Goal: Check status: Check status

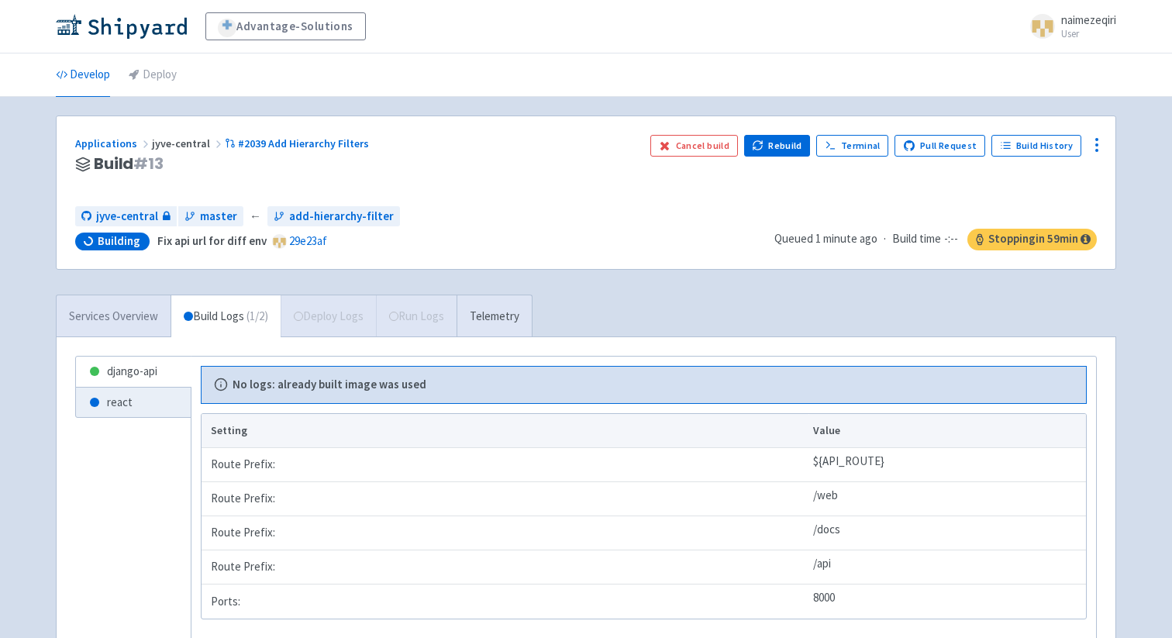
click at [137, 307] on link "Services Overview" at bounding box center [114, 316] width 114 height 43
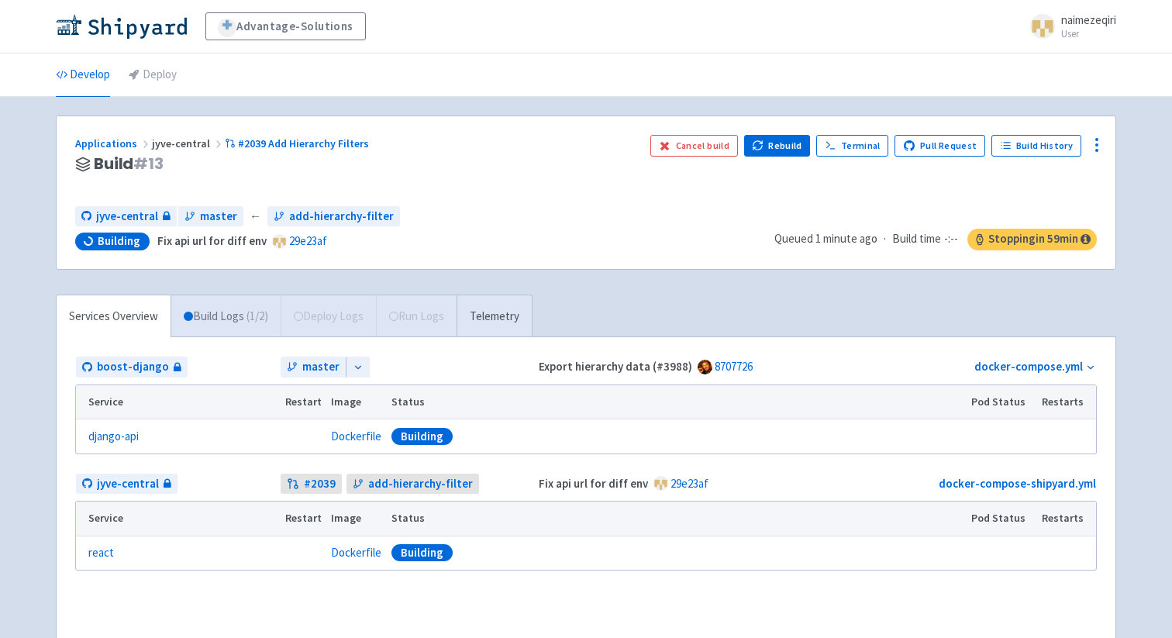
click at [198, 311] on link "Build Logs ( 1 / 2 )" at bounding box center [225, 316] width 109 height 43
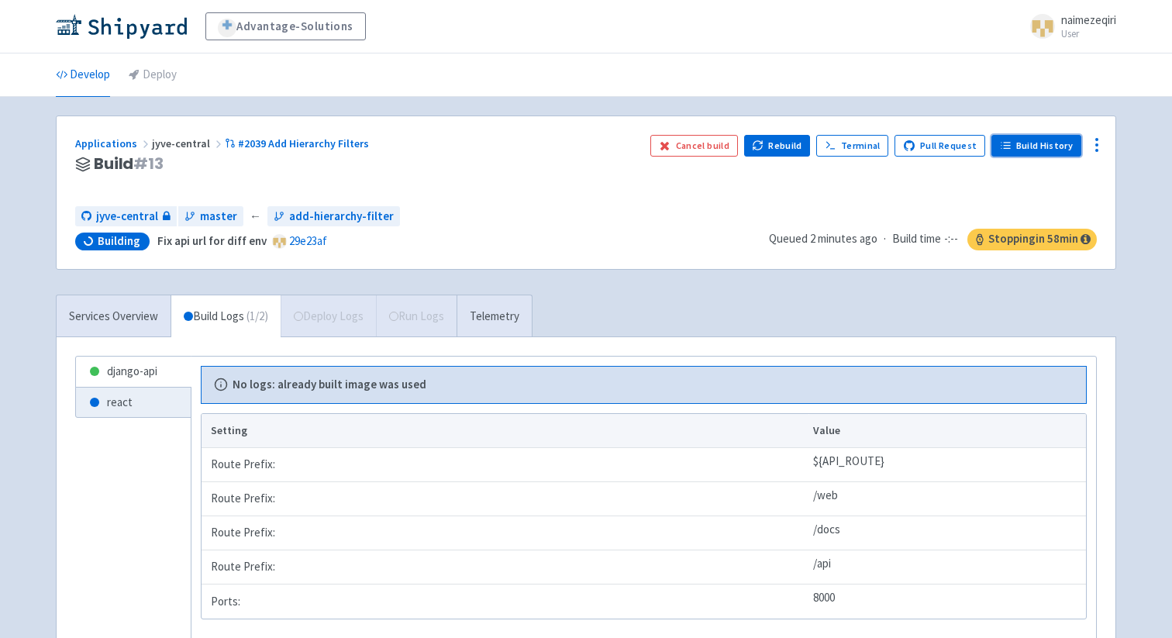
click at [1017, 143] on link "Build History" at bounding box center [1036, 146] width 90 height 22
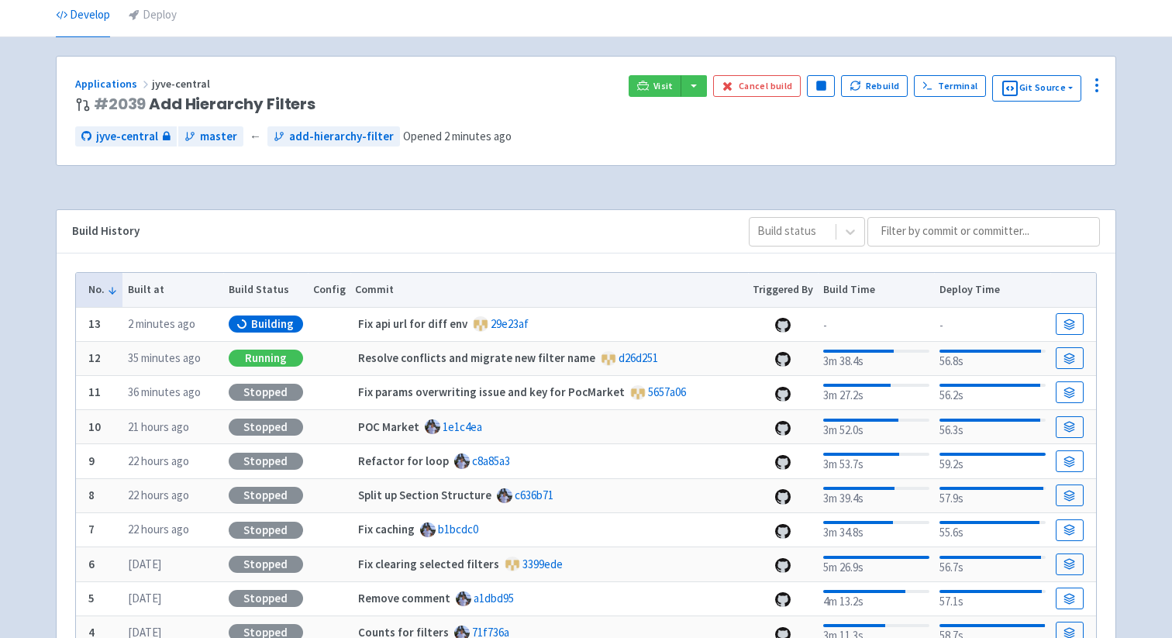
scroll to position [59, 0]
click at [559, 206] on div "Applications jyve-central # 2039 Add Hierarchy Filters Visit Cancel build Pause…" at bounding box center [586, 425] width 1060 height 736
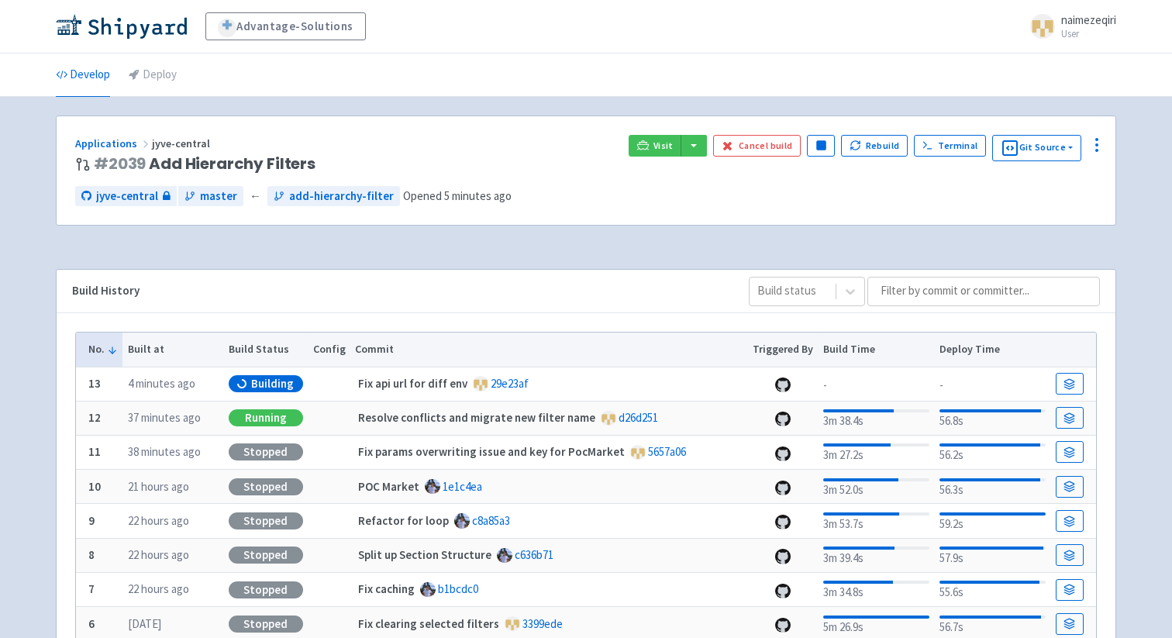
scroll to position [59, 0]
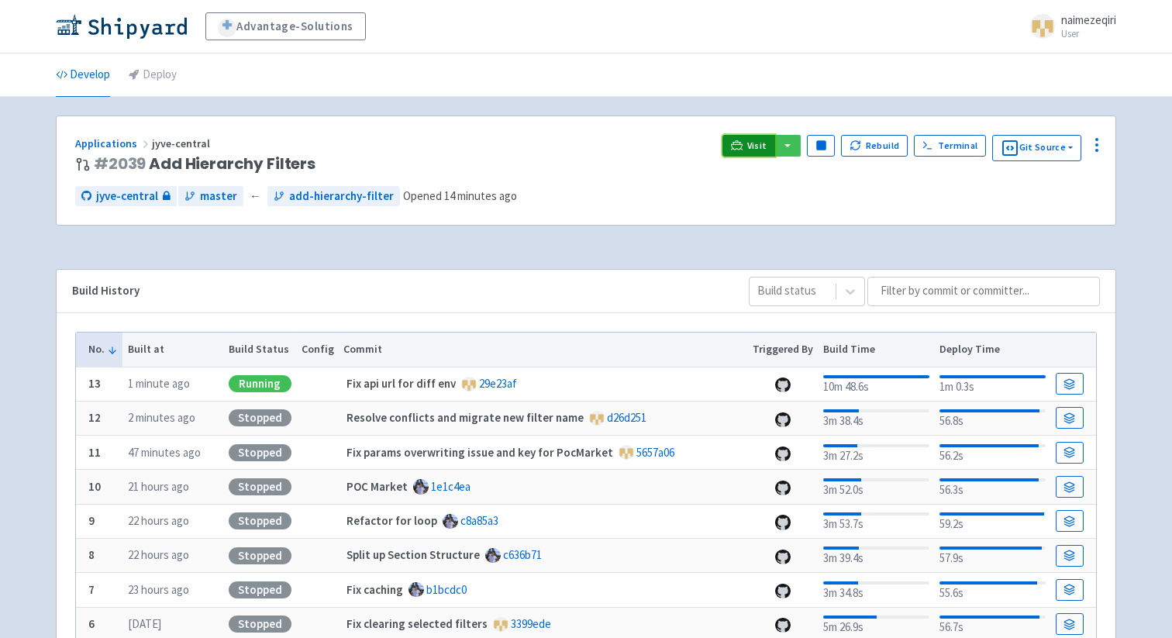
click at [748, 146] on link "Visit" at bounding box center [748, 146] width 53 height 22
